Goal: Task Accomplishment & Management: Complete application form

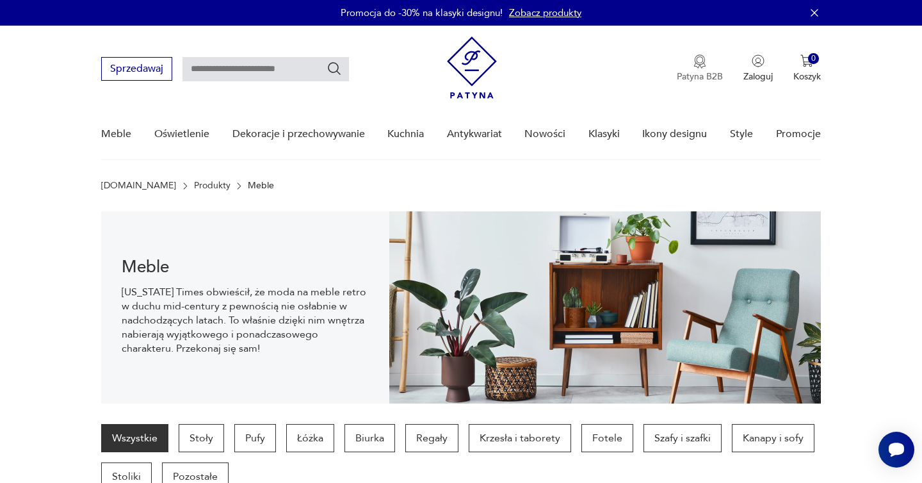
click at [714, 75] on p "Patyna B2B" at bounding box center [700, 76] width 46 height 12
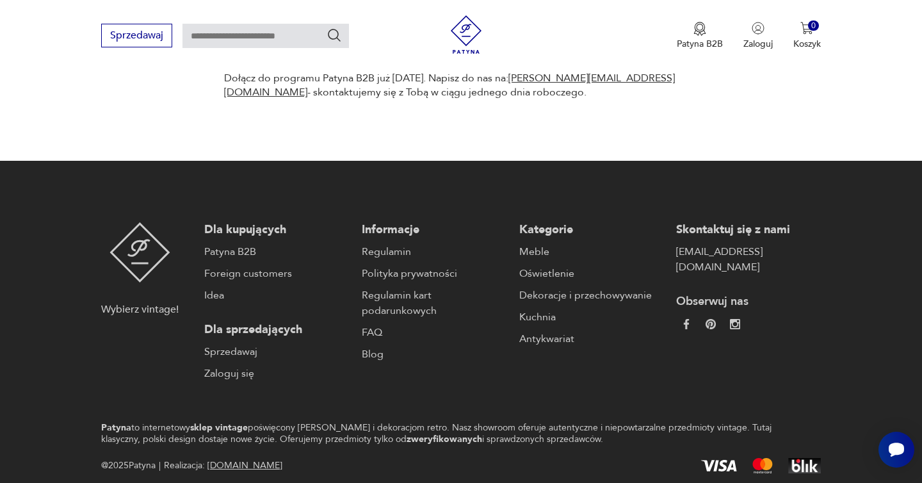
scroll to position [889, 0]
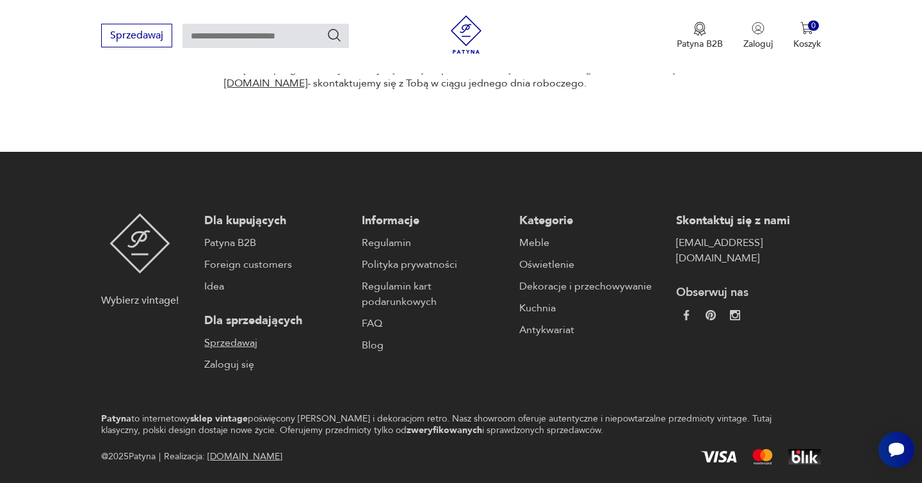
click at [242, 341] on link "Sprzedawaj" at bounding box center [276, 342] width 145 height 15
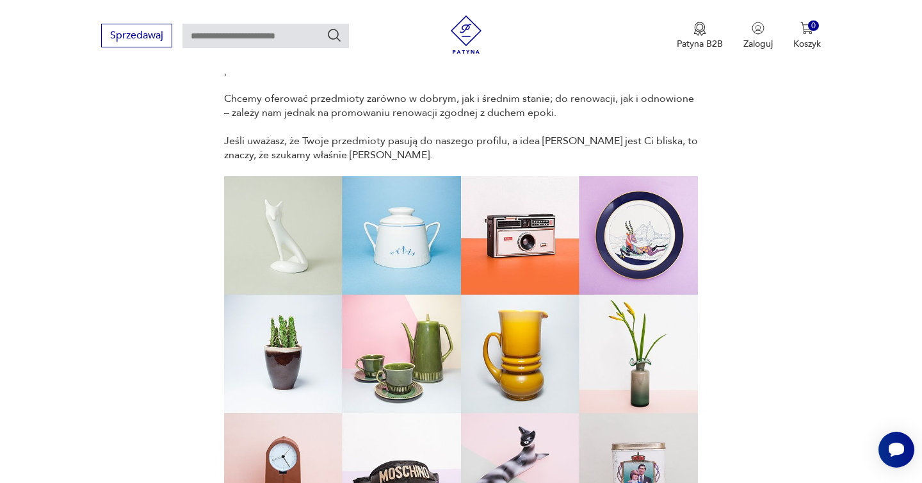
scroll to position [333, 0]
